Goal: Navigation & Orientation: Find specific page/section

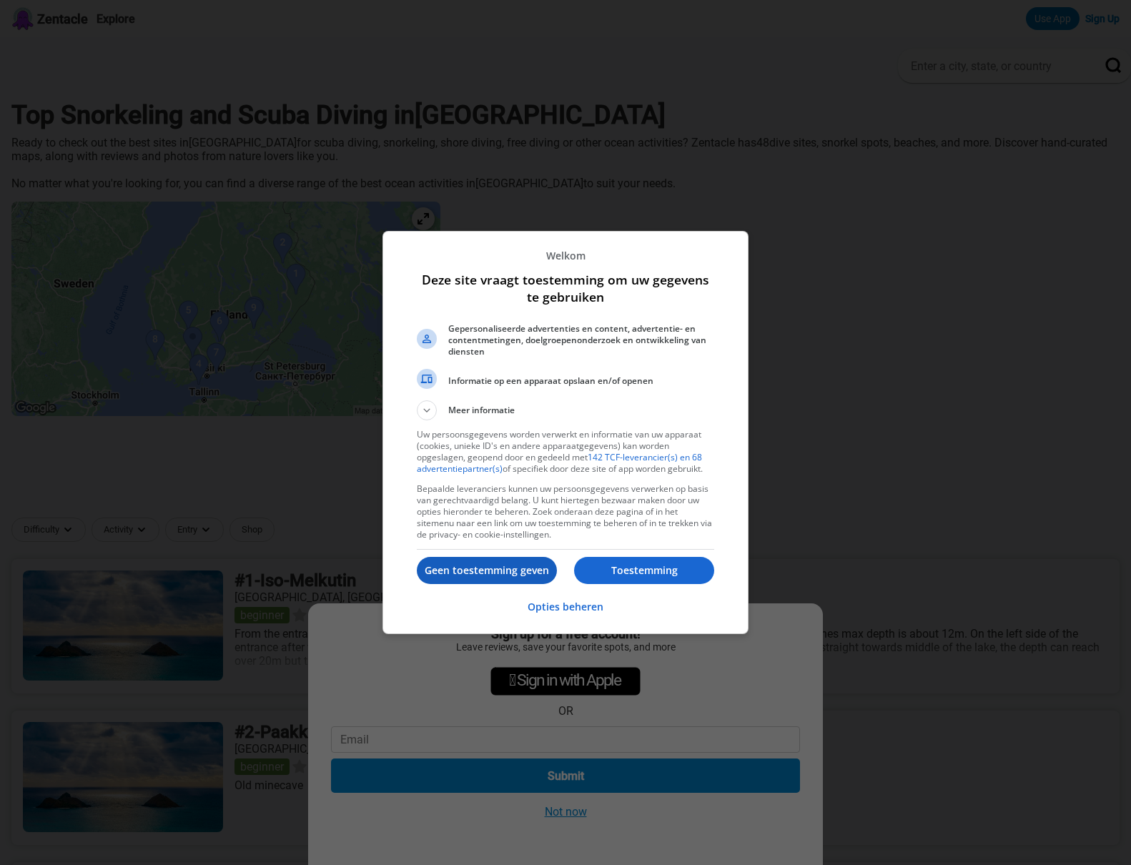
click at [508, 573] on p "Geen toestemming geven" at bounding box center [487, 570] width 140 height 14
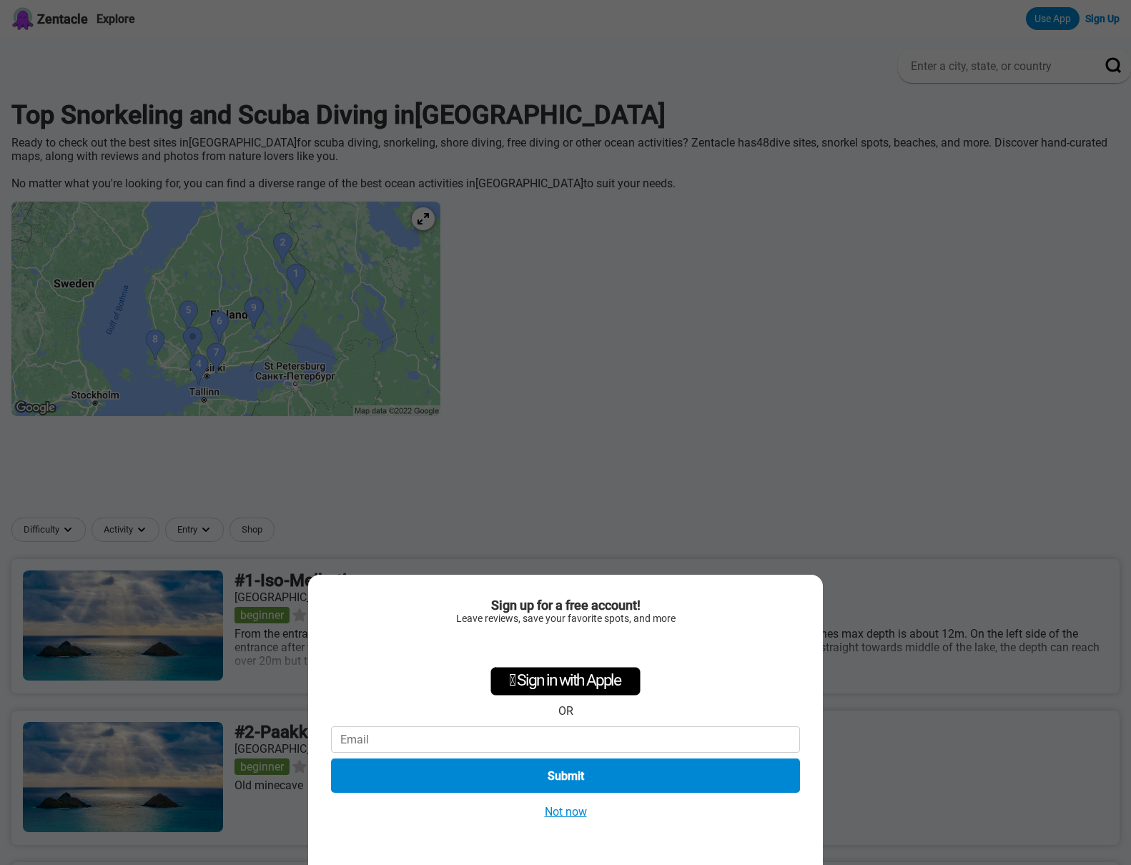
click at [473, 228] on div "Sign up for a free account! Leave reviews, save your favorite spots, and more …" at bounding box center [565, 432] width 1131 height 865
click at [564, 810] on button "Not now" at bounding box center [565, 811] width 51 height 15
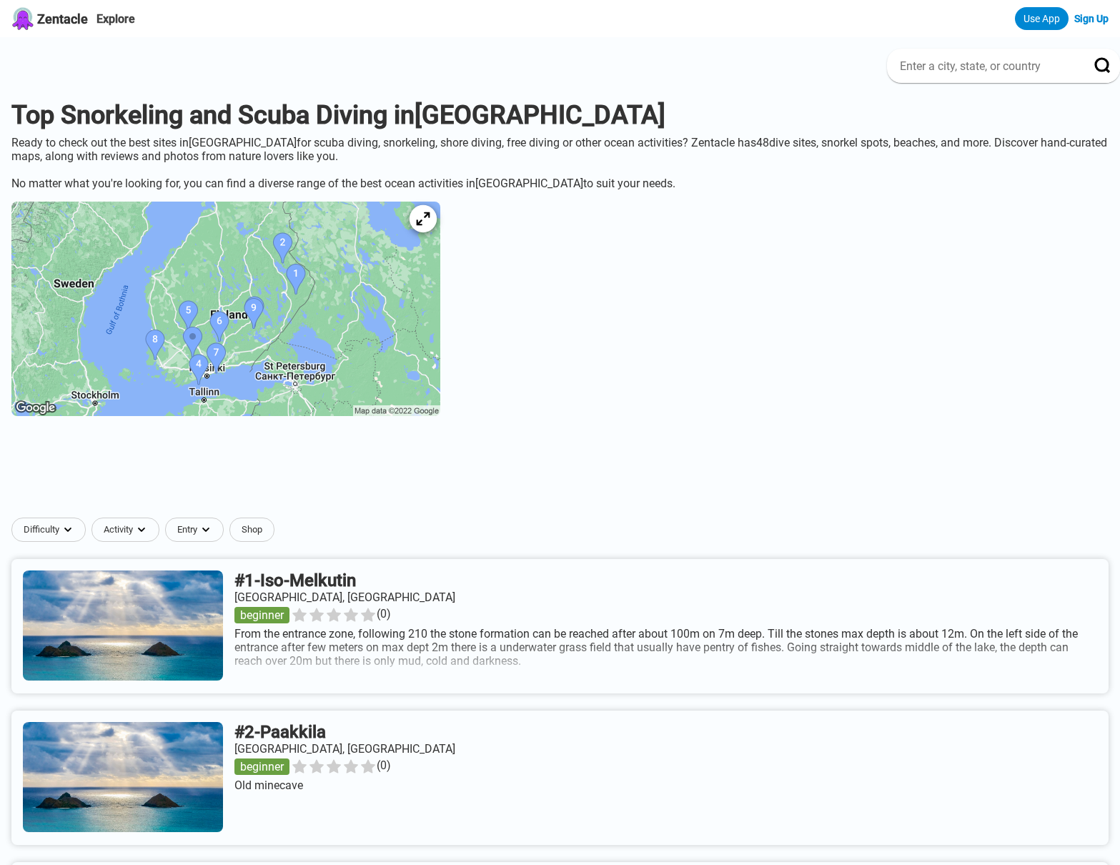
click at [430, 226] on icon at bounding box center [423, 219] width 14 height 14
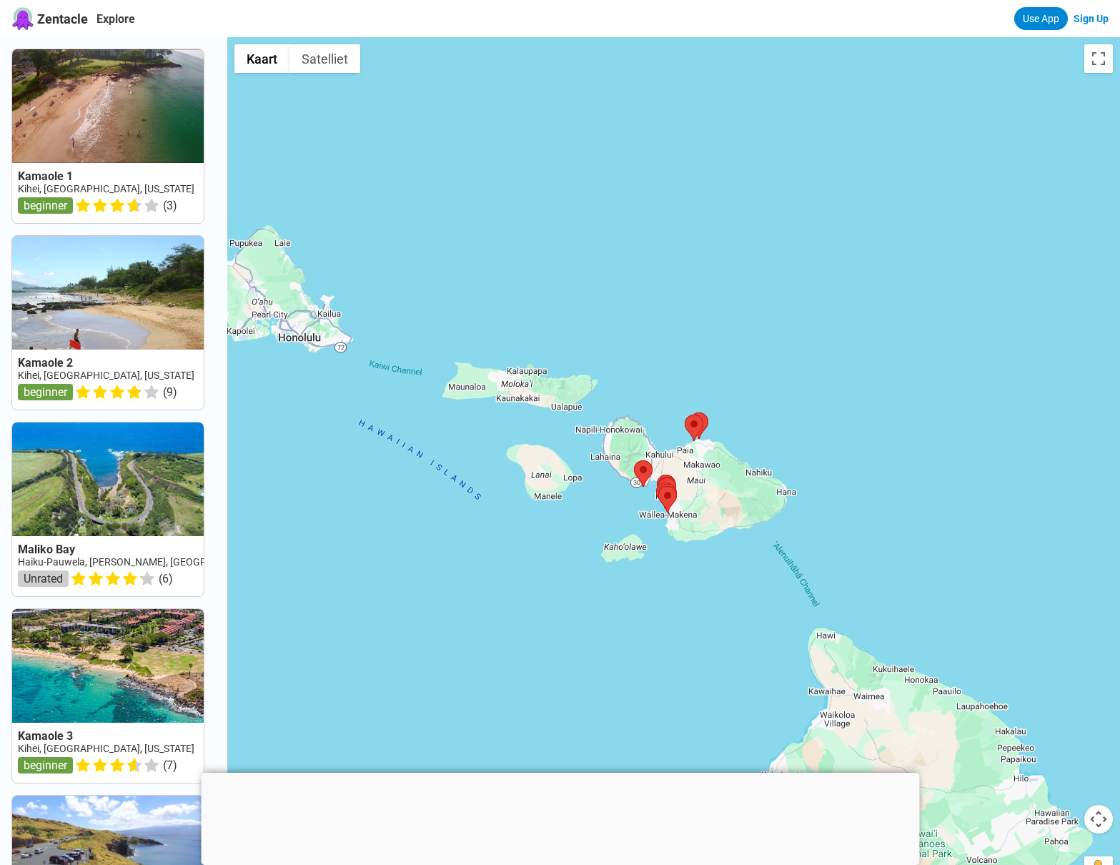
scroll to position [621, 0]
